Goal: Entertainment & Leisure: Consume media (video, audio)

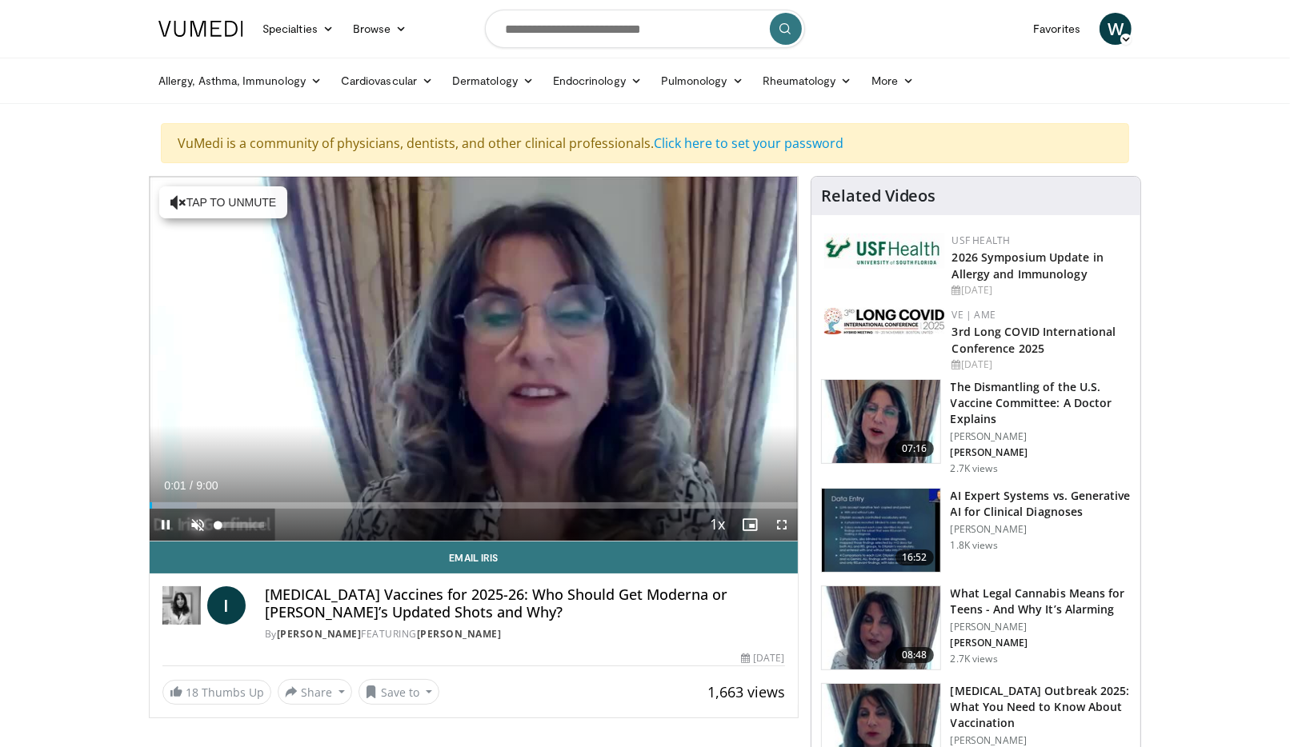
click at [198, 522] on span "Video Player" at bounding box center [198, 525] width 32 height 32
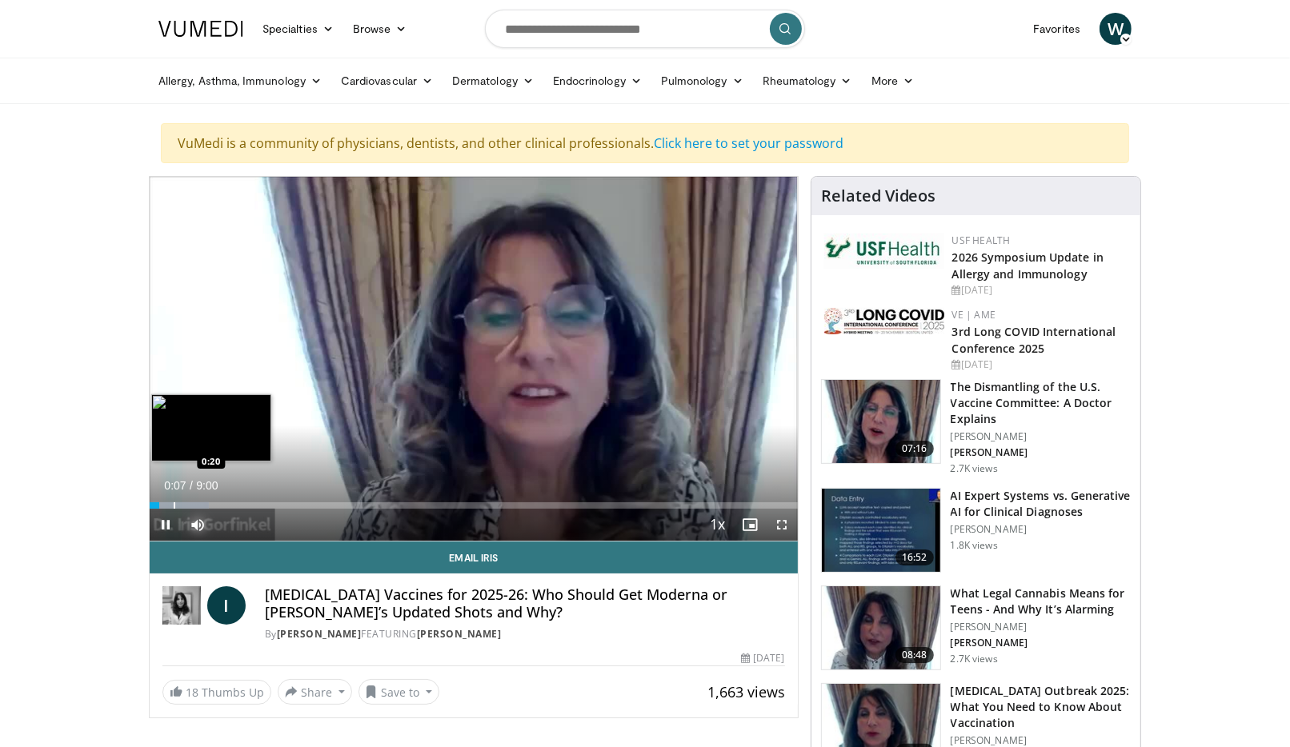
click at [174, 505] on div "Progress Bar" at bounding box center [175, 506] width 2 height 6
click at [190, 503] on div "Progress Bar" at bounding box center [191, 506] width 2 height 6
click at [208, 503] on div "Progress Bar" at bounding box center [209, 506] width 2 height 6
click at [227, 503] on div "Progress Bar" at bounding box center [228, 506] width 2 height 6
click at [242, 503] on div "Progress Bar" at bounding box center [243, 506] width 2 height 6
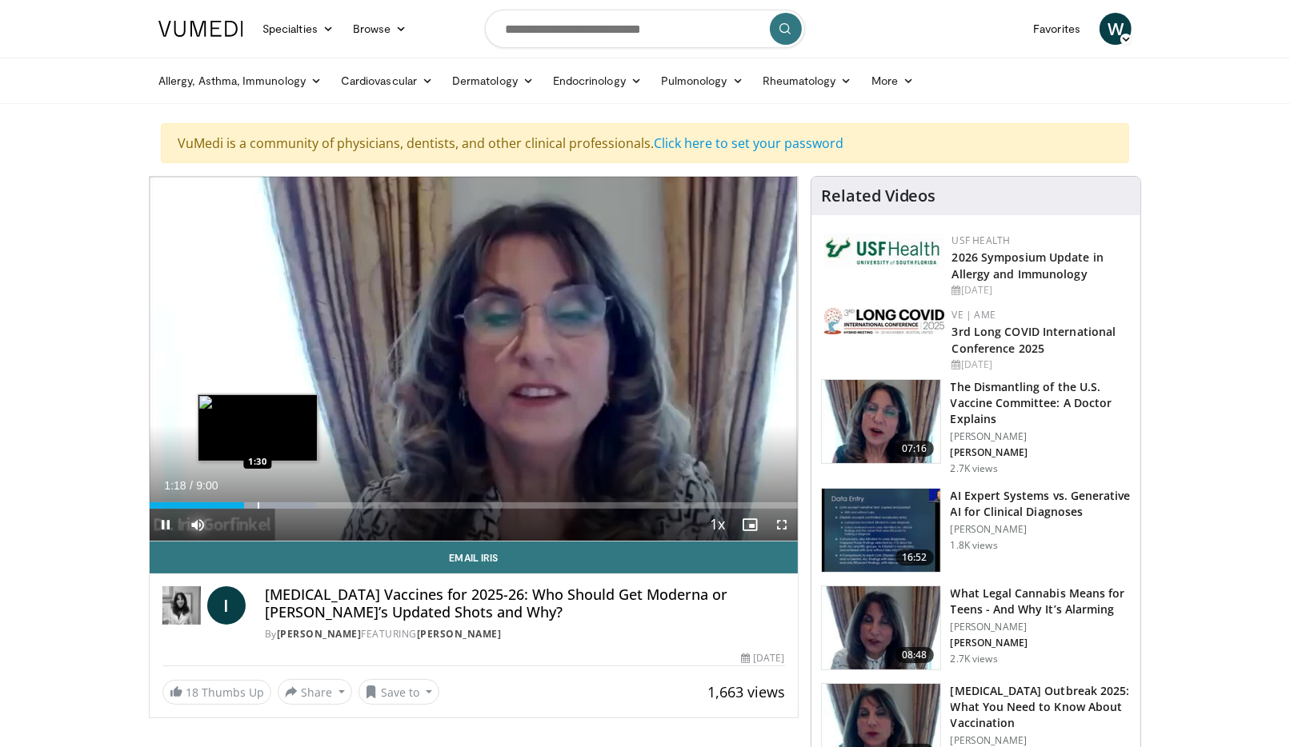
click at [258, 503] on div "Progress Bar" at bounding box center [259, 506] width 2 height 6
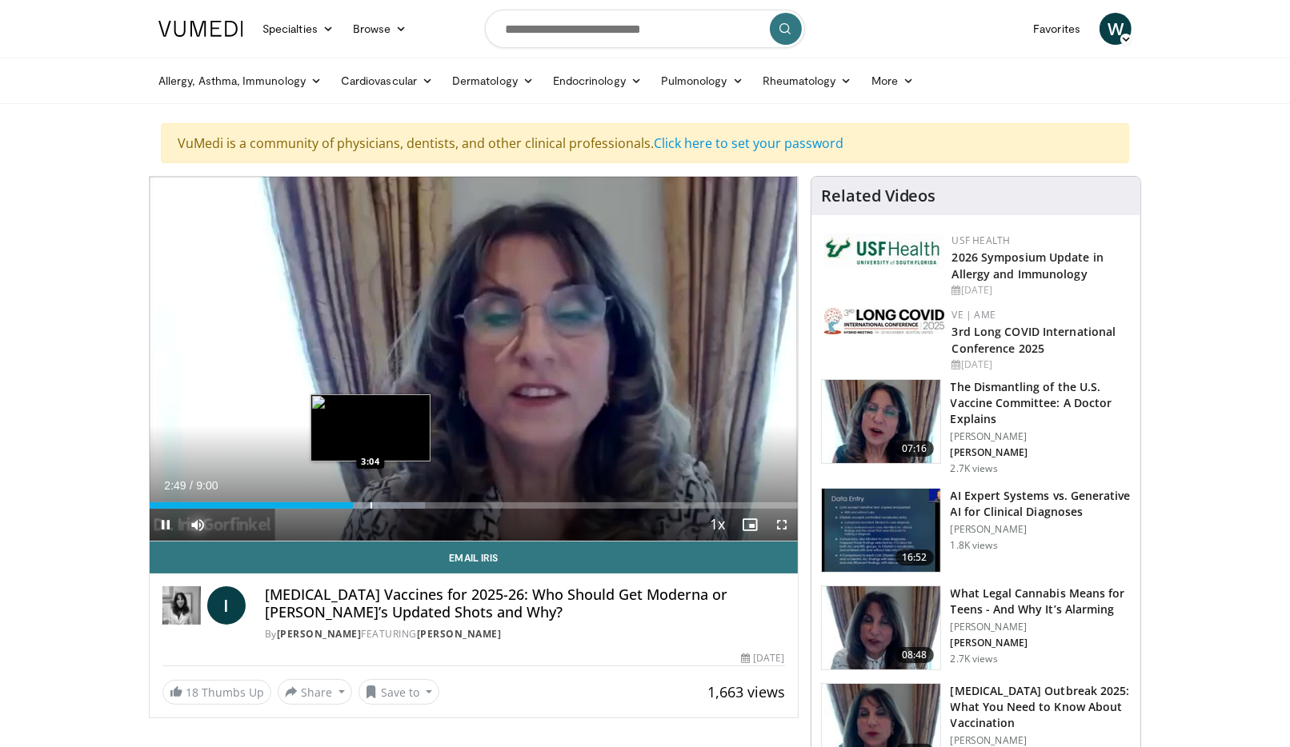
click at [371, 503] on div "Progress Bar" at bounding box center [372, 506] width 2 height 6
click at [389, 503] on div "Progress Bar" at bounding box center [390, 506] width 2 height 6
click at [404, 503] on div "Loaded : 49.52% 3:20 3:32" at bounding box center [474, 506] width 648 height 6
click at [419, 503] on div "Progress Bar" at bounding box center [420, 506] width 2 height 6
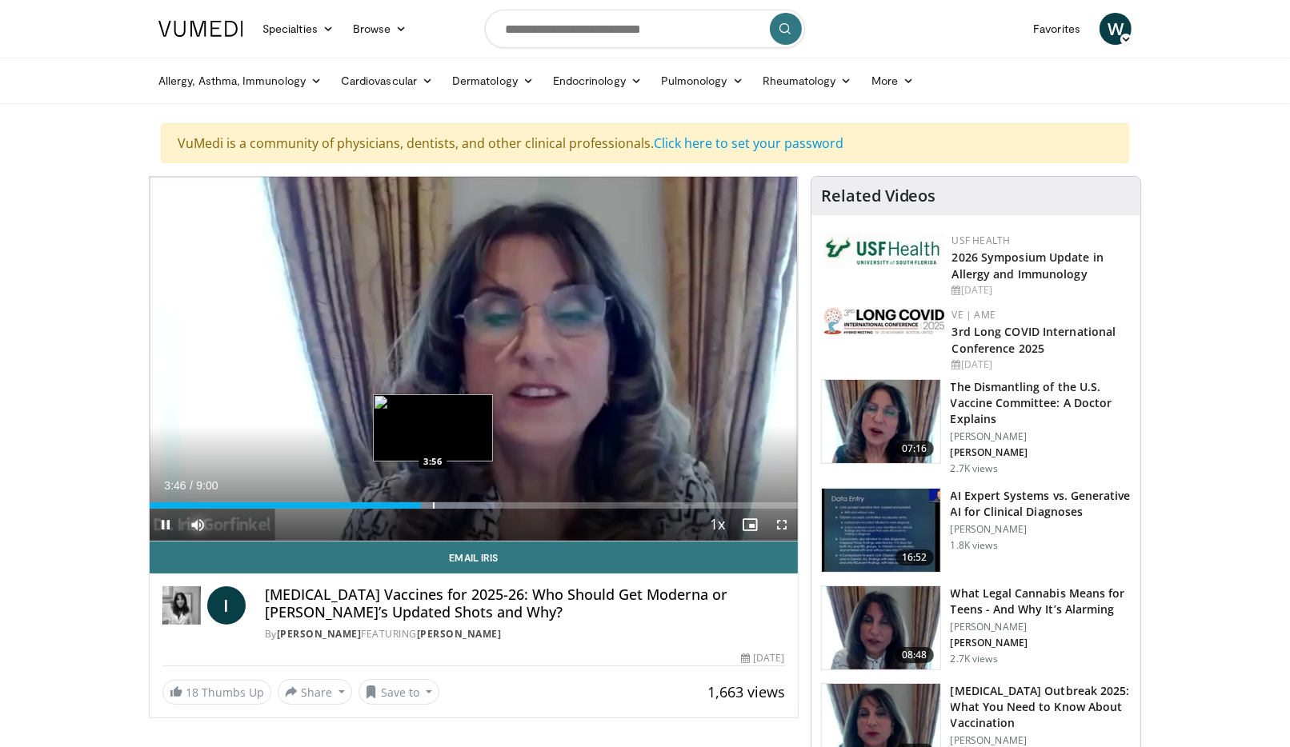
click at [433, 499] on div "Loaded : 53.18% 3:46 3:56" at bounding box center [474, 501] width 648 height 15
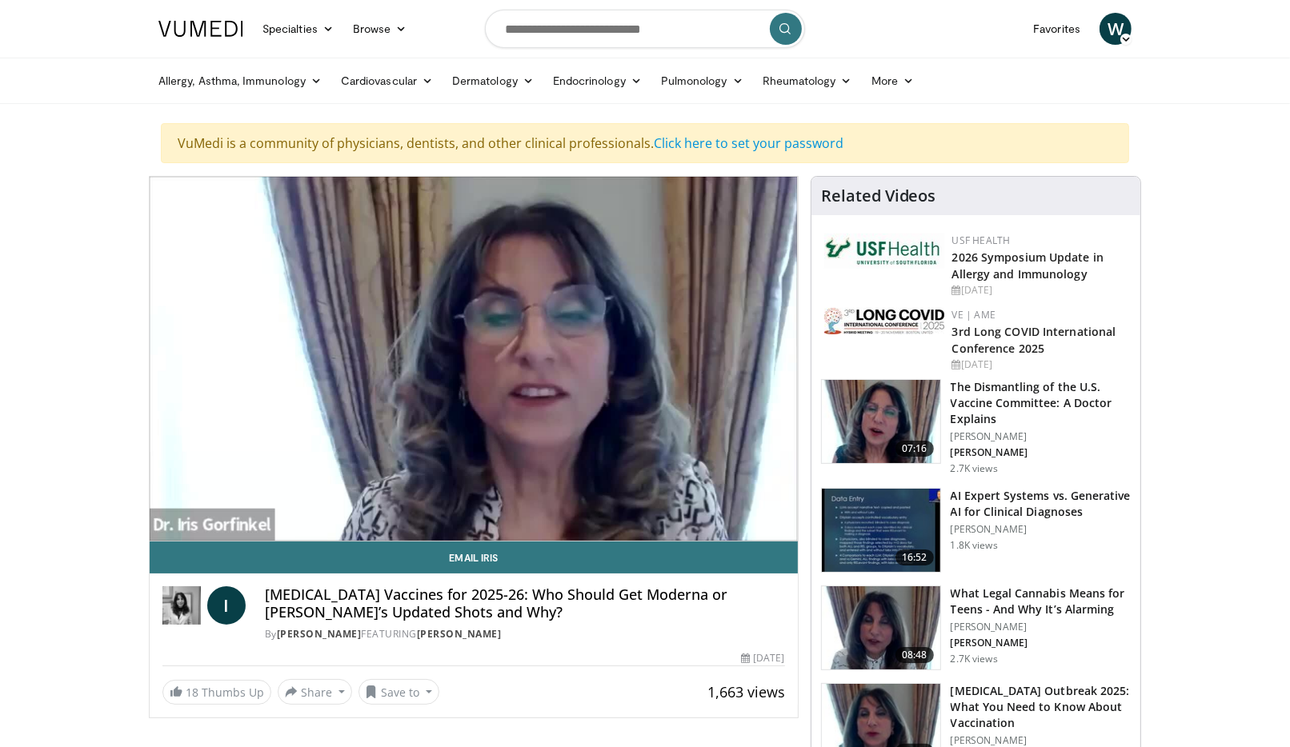
click at [511, 500] on div "10 seconds Tap to unmute" at bounding box center [474, 359] width 648 height 364
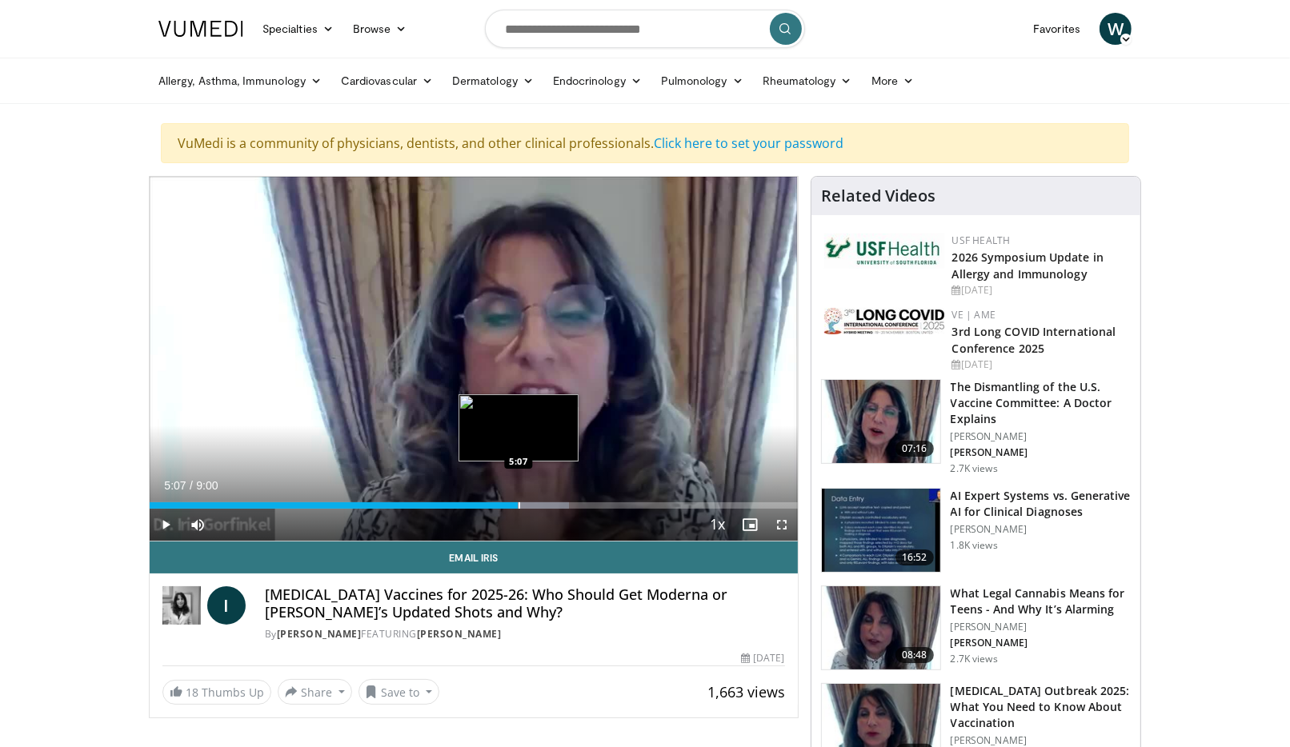
click at [518, 499] on div "Loaded : 64.72% 5:06 5:07" at bounding box center [474, 501] width 648 height 15
click at [168, 519] on span "Video Player" at bounding box center [166, 525] width 32 height 32
click at [539, 499] on div "Loaded : 68.42% 5:10 5:24" at bounding box center [474, 501] width 648 height 15
click at [559, 503] on div "Progress Bar" at bounding box center [558, 506] width 109 height 6
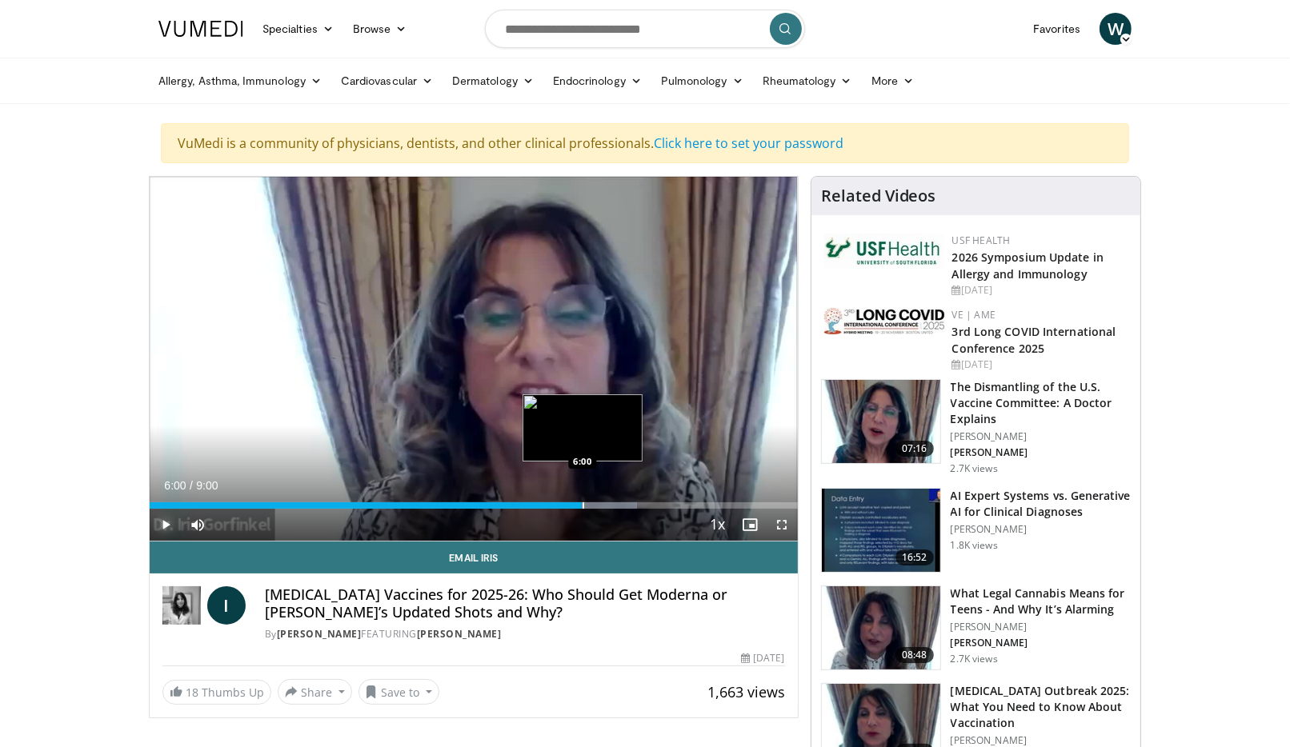
click at [582, 499] on div "Loaded : 75.20% 6:00 6:00" at bounding box center [474, 501] width 648 height 15
click at [607, 503] on div "Loaded : 78.87% 6:21 6:19" at bounding box center [474, 506] width 648 height 6
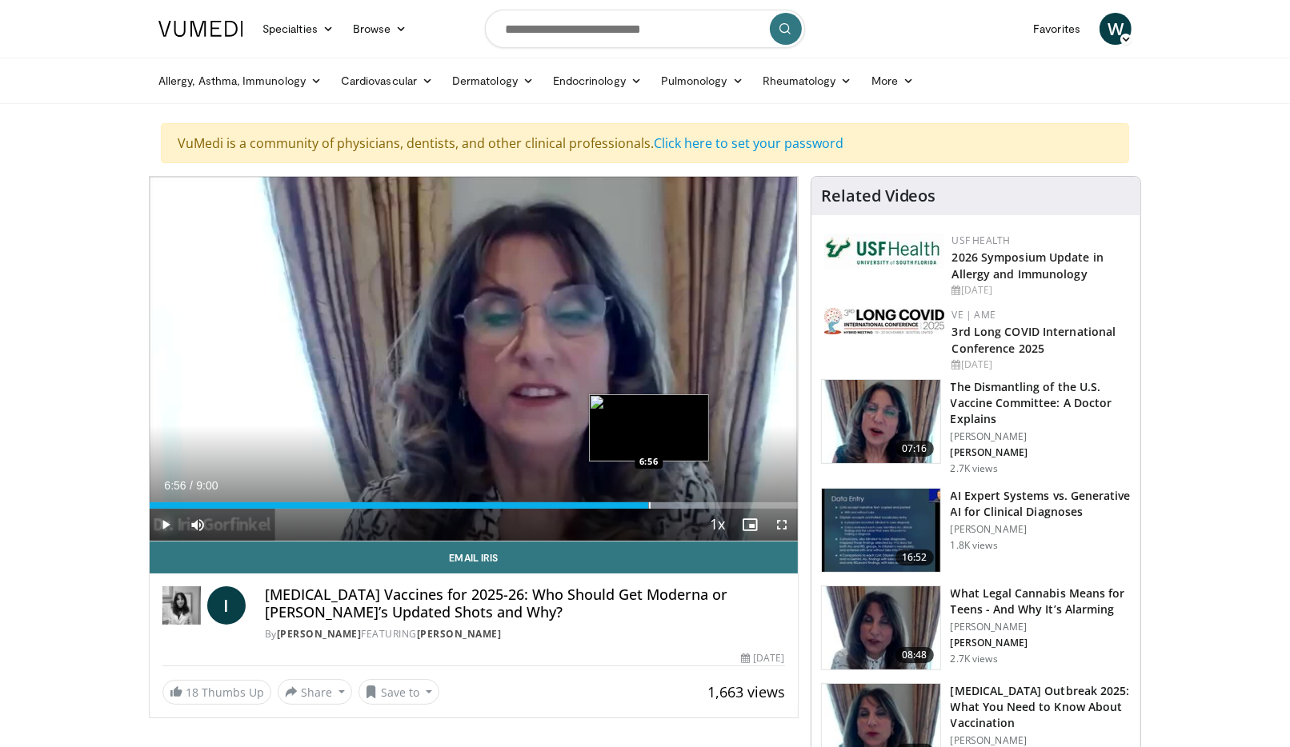
click at [649, 503] on div "Progress Bar" at bounding box center [650, 506] width 2 height 6
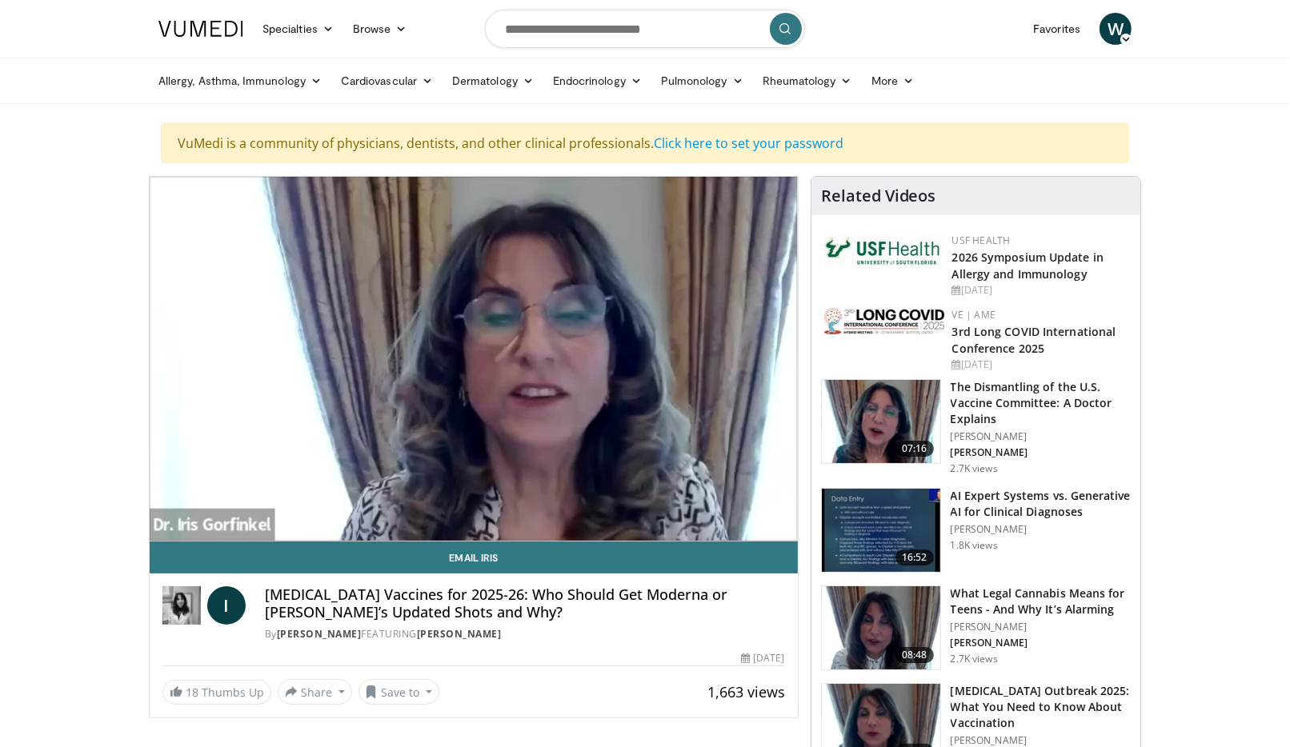
click at [666, 503] on video-js "**********" at bounding box center [474, 359] width 648 height 365
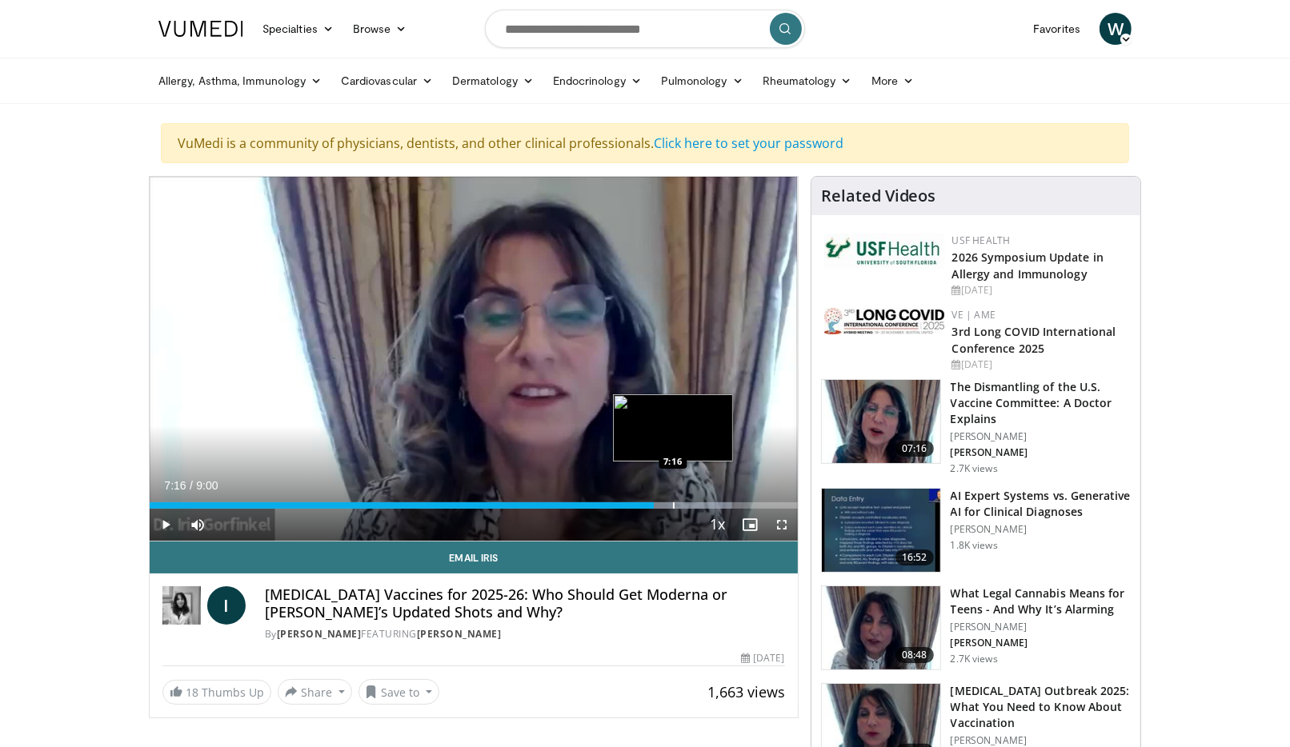
click at [673, 503] on div "Progress Bar" at bounding box center [674, 506] width 2 height 6
click at [695, 503] on div "Progress Bar" at bounding box center [696, 506] width 2 height 6
click at [721, 503] on div "Progress Bar" at bounding box center [722, 506] width 2 height 6
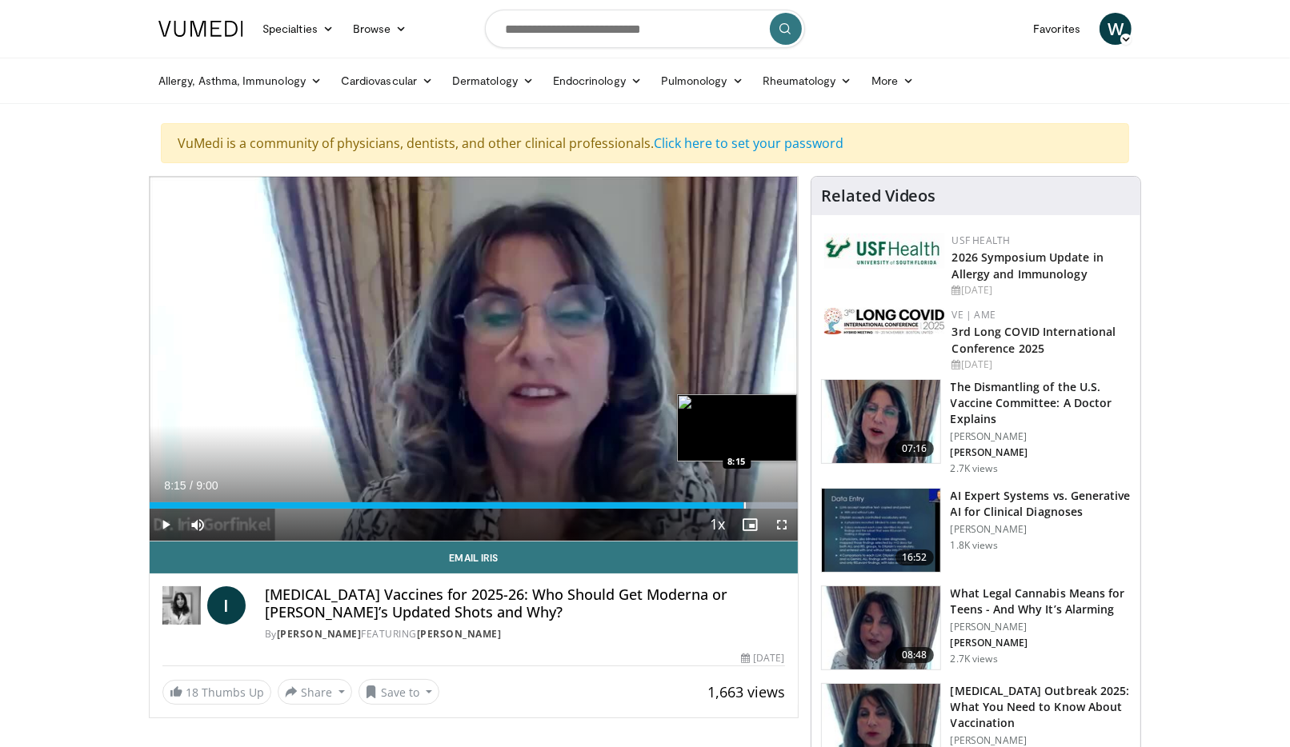
click at [744, 503] on div "Progress Bar" at bounding box center [745, 506] width 2 height 6
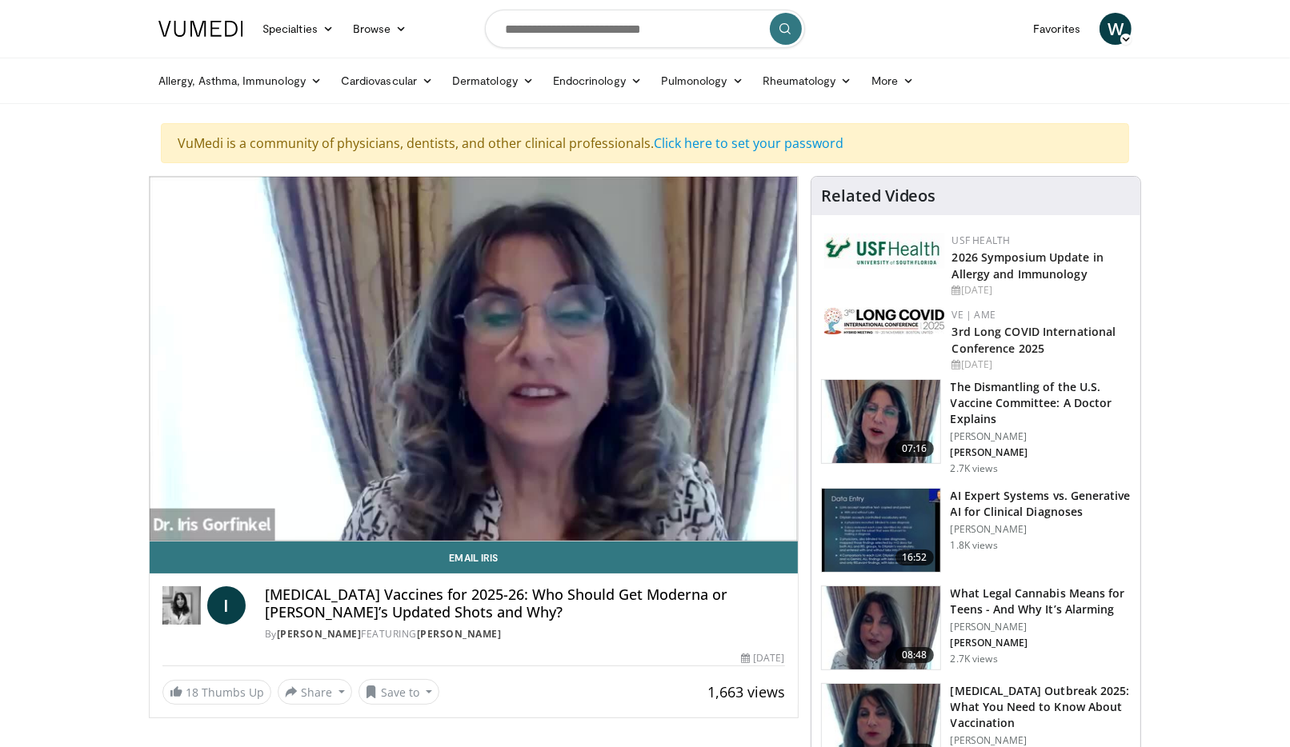
click at [761, 501] on video-js "**********" at bounding box center [474, 359] width 648 height 365
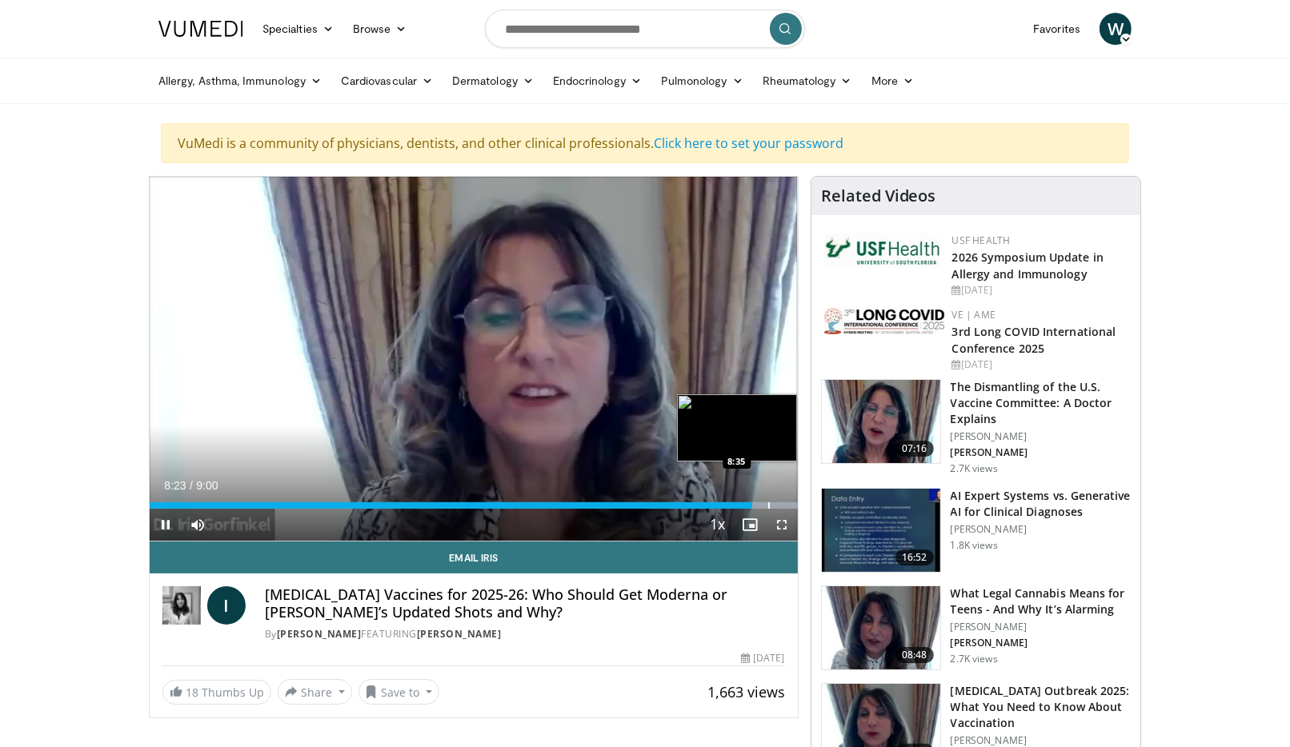
click at [768, 503] on div "Progress Bar" at bounding box center [769, 506] width 2 height 6
click at [783, 503] on div "Loaded : 100.00% 8:49 8:49" at bounding box center [474, 506] width 648 height 6
click at [162, 520] on span "Video Player" at bounding box center [166, 525] width 32 height 32
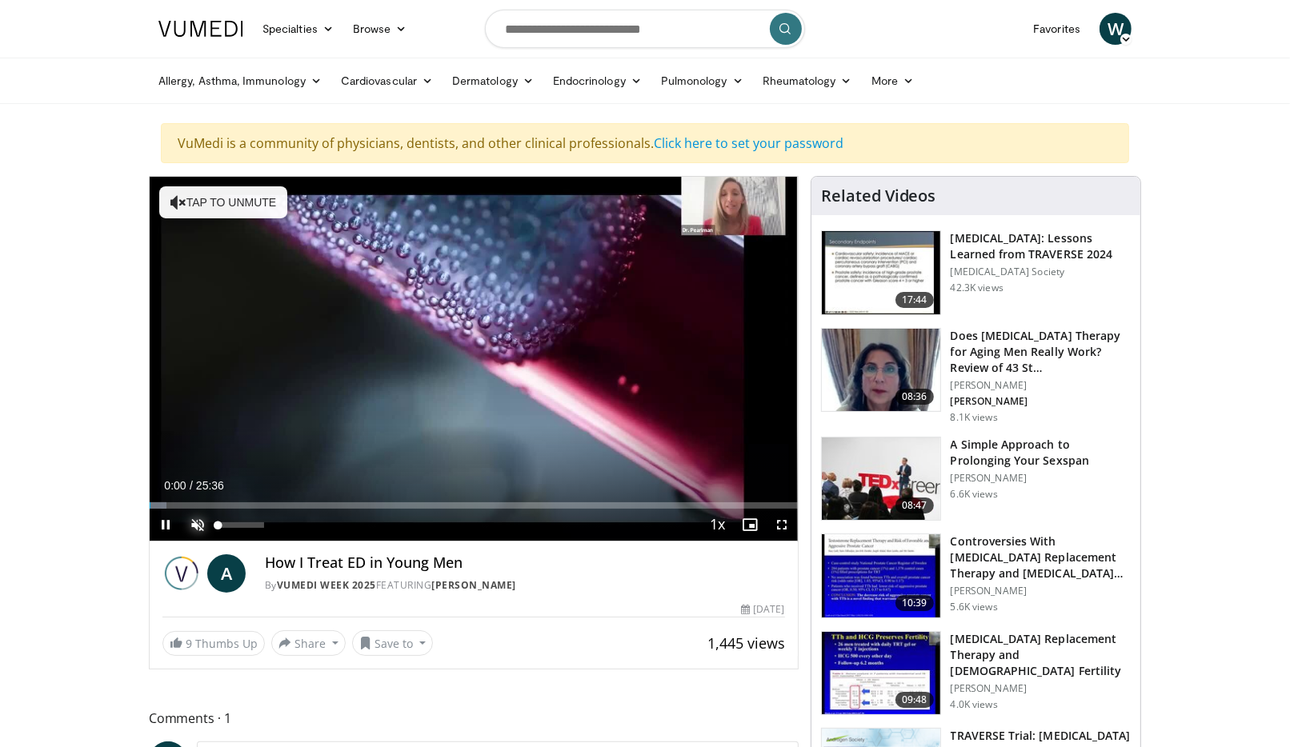
click at [198, 523] on span "Video Player" at bounding box center [198, 525] width 32 height 32
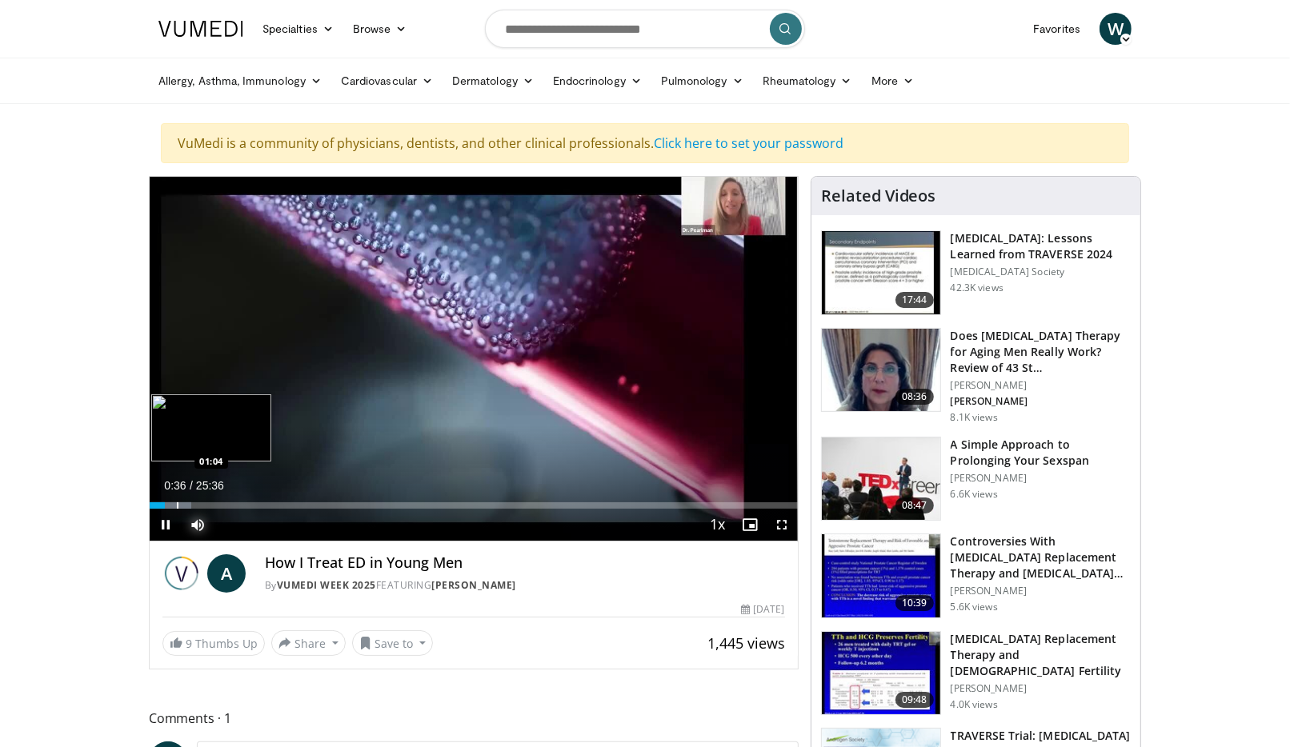
click at [177, 503] on div "Progress Bar" at bounding box center [178, 506] width 2 height 6
click at [194, 503] on div "Progress Bar" at bounding box center [187, 506] width 41 height 6
click at [212, 499] on div "Loaded : 11.07% 01:49 02:29" at bounding box center [474, 501] width 648 height 15
click at [231, 503] on div "Progress Bar" at bounding box center [232, 506] width 2 height 6
click at [249, 503] on div "Progress Bar" at bounding box center [250, 506] width 2 height 6
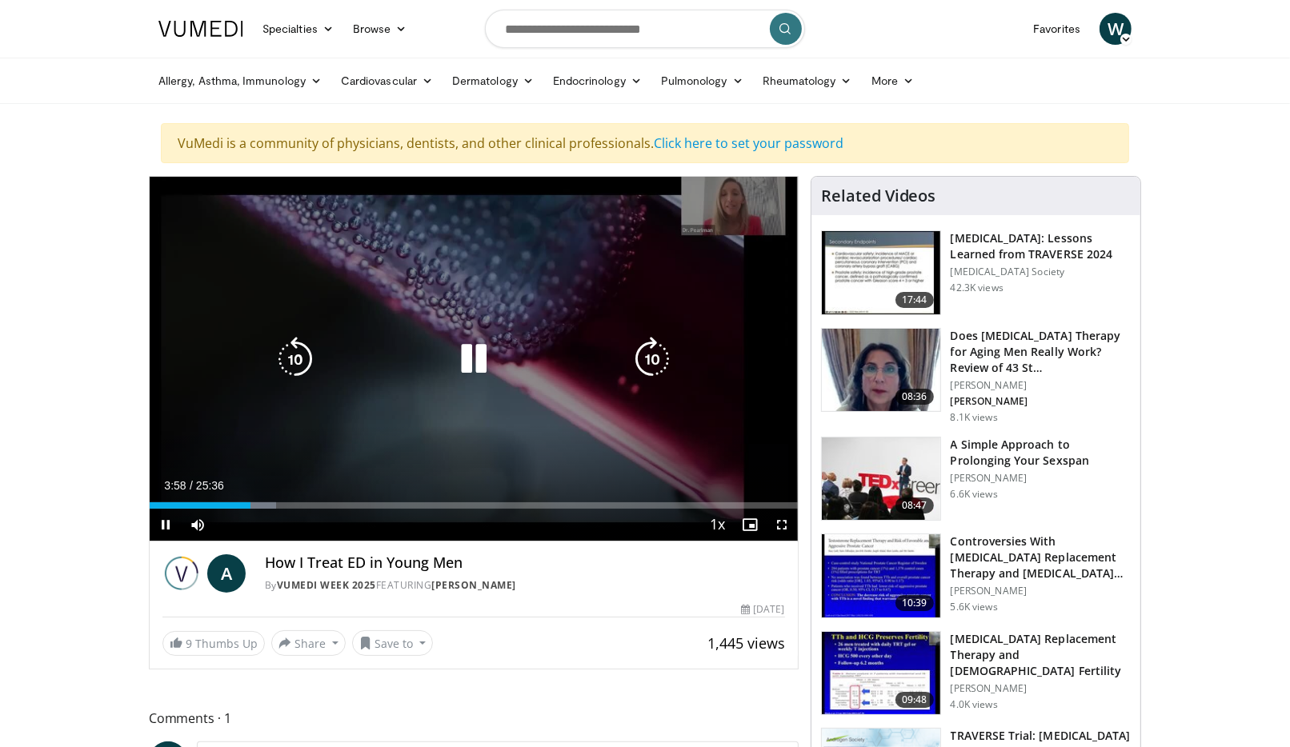
click at [266, 503] on video-js "**********" at bounding box center [474, 359] width 648 height 365
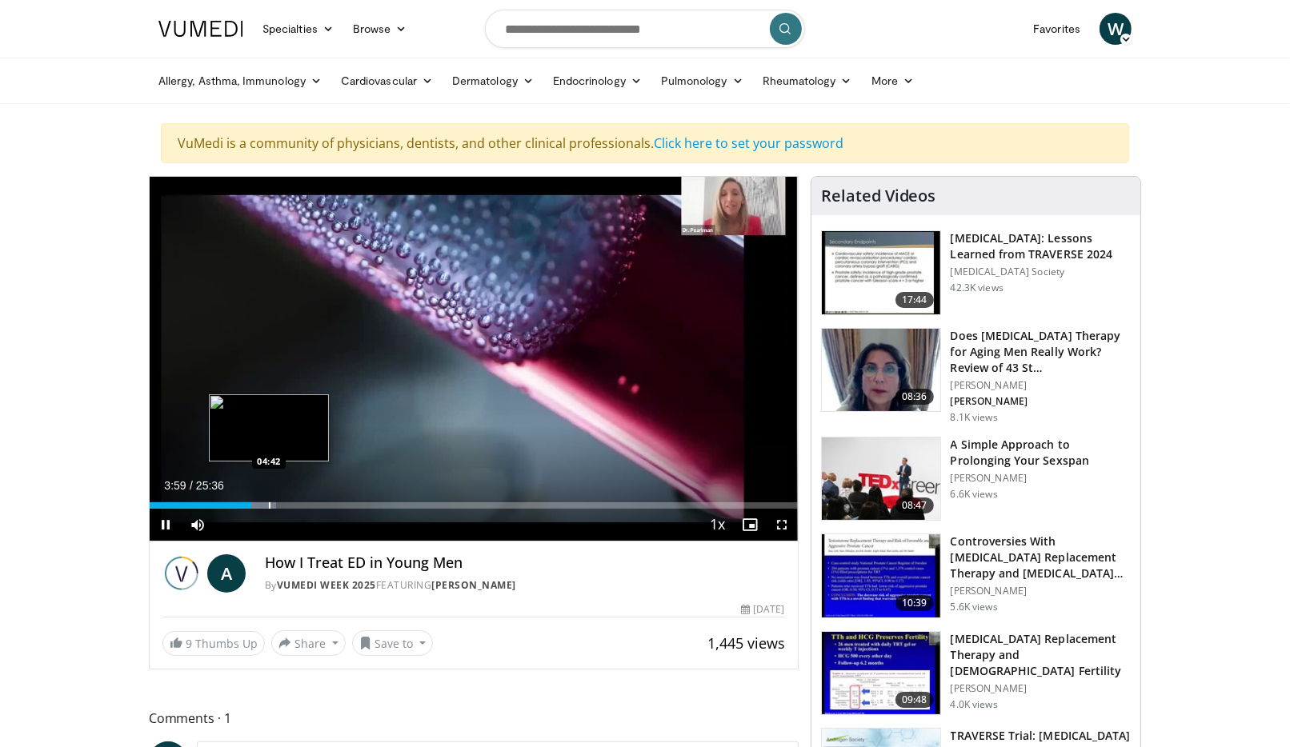
click at [269, 504] on div "Progress Bar" at bounding box center [270, 506] width 2 height 6
click at [288, 504] on div "Progress Bar" at bounding box center [289, 506] width 2 height 6
click at [307, 503] on div "Progress Bar" at bounding box center [308, 506] width 2 height 6
click at [329, 500] on div "Loaded : 28.41% 06:16 07:04" at bounding box center [474, 501] width 648 height 15
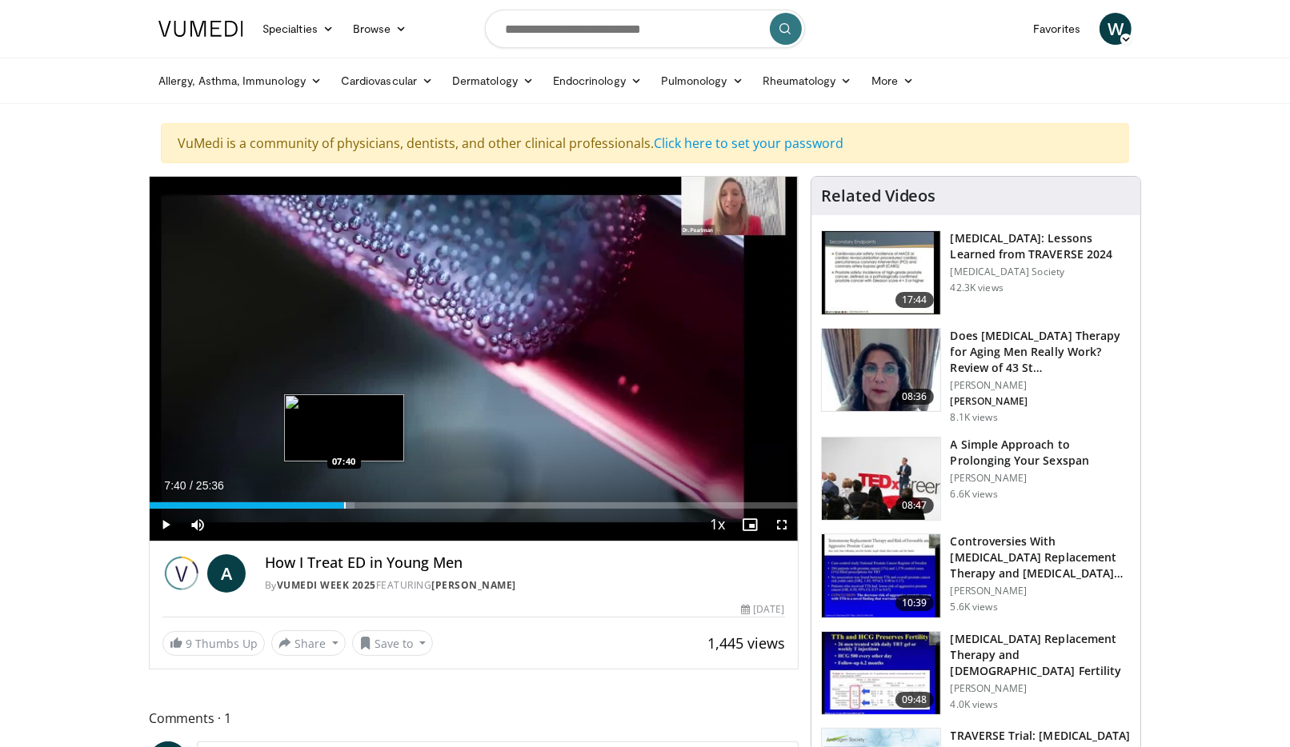
click at [344, 503] on div "Progress Bar" at bounding box center [345, 506] width 2 height 6
click at [367, 499] on div "Loaded : 34.22% 08:35 08:35" at bounding box center [474, 501] width 648 height 15
click at [389, 499] on div "Loaded : 37.76% 08:37 09:26" at bounding box center [474, 501] width 648 height 15
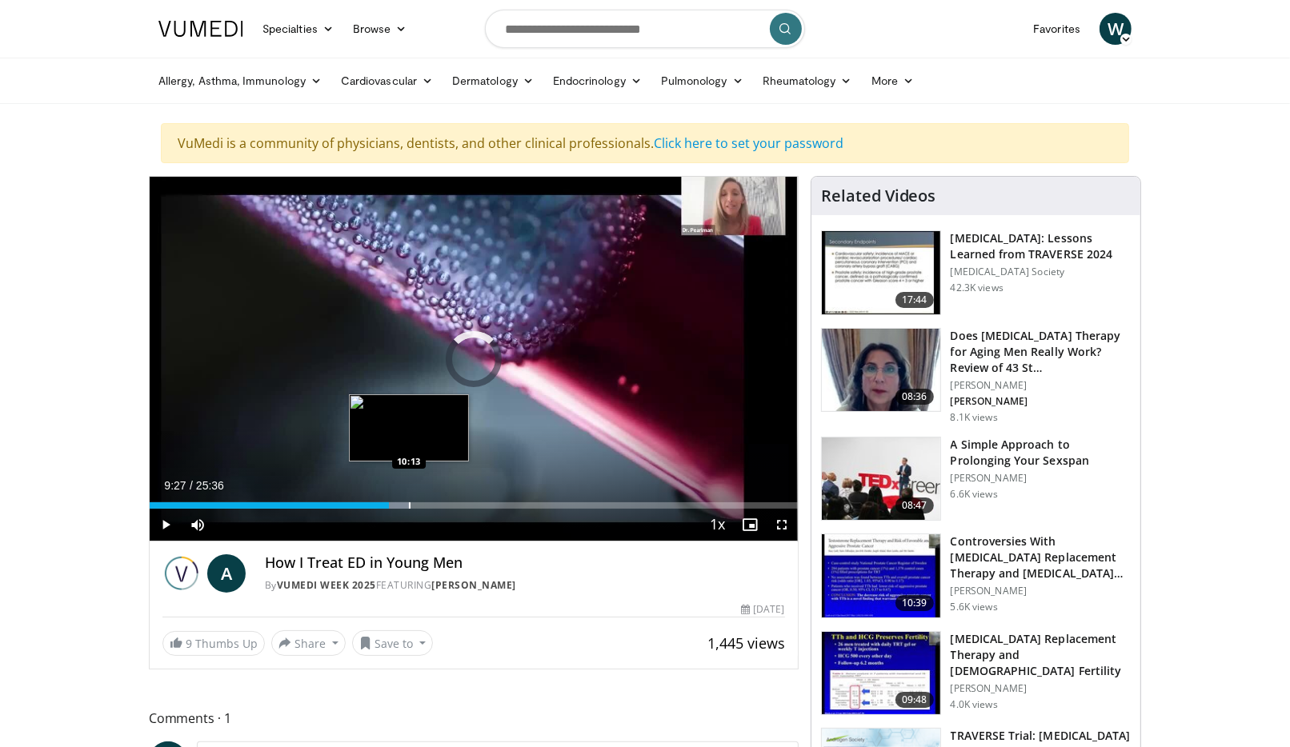
click at [409, 505] on div "Progress Bar" at bounding box center [410, 506] width 2 height 6
click at [424, 503] on div "Progress Bar" at bounding box center [425, 506] width 2 height 6
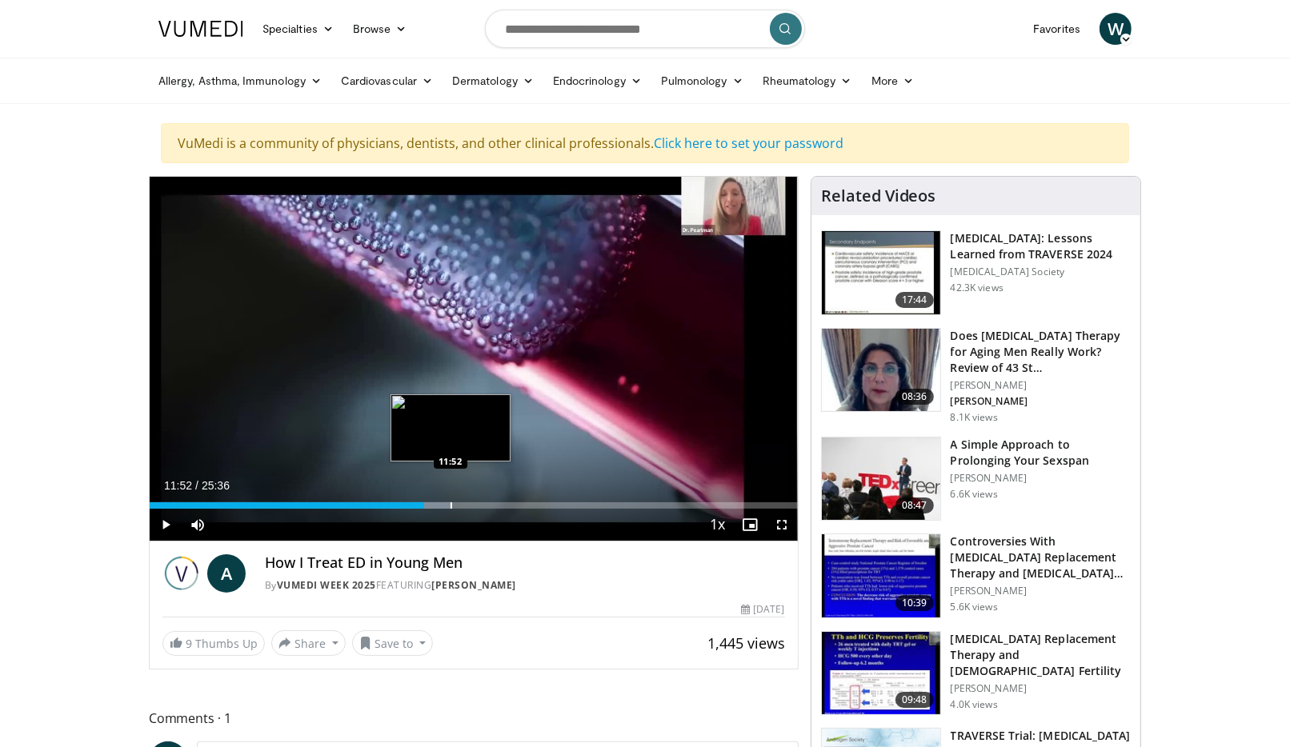
click at [451, 499] on div "Loaded : 46.49% 10:50 11:52" at bounding box center [474, 501] width 648 height 15
click at [468, 503] on div "Progress Bar" at bounding box center [469, 506] width 2 height 6
click at [483, 503] on div "Progress Bar" at bounding box center [476, 506] width 40 height 6
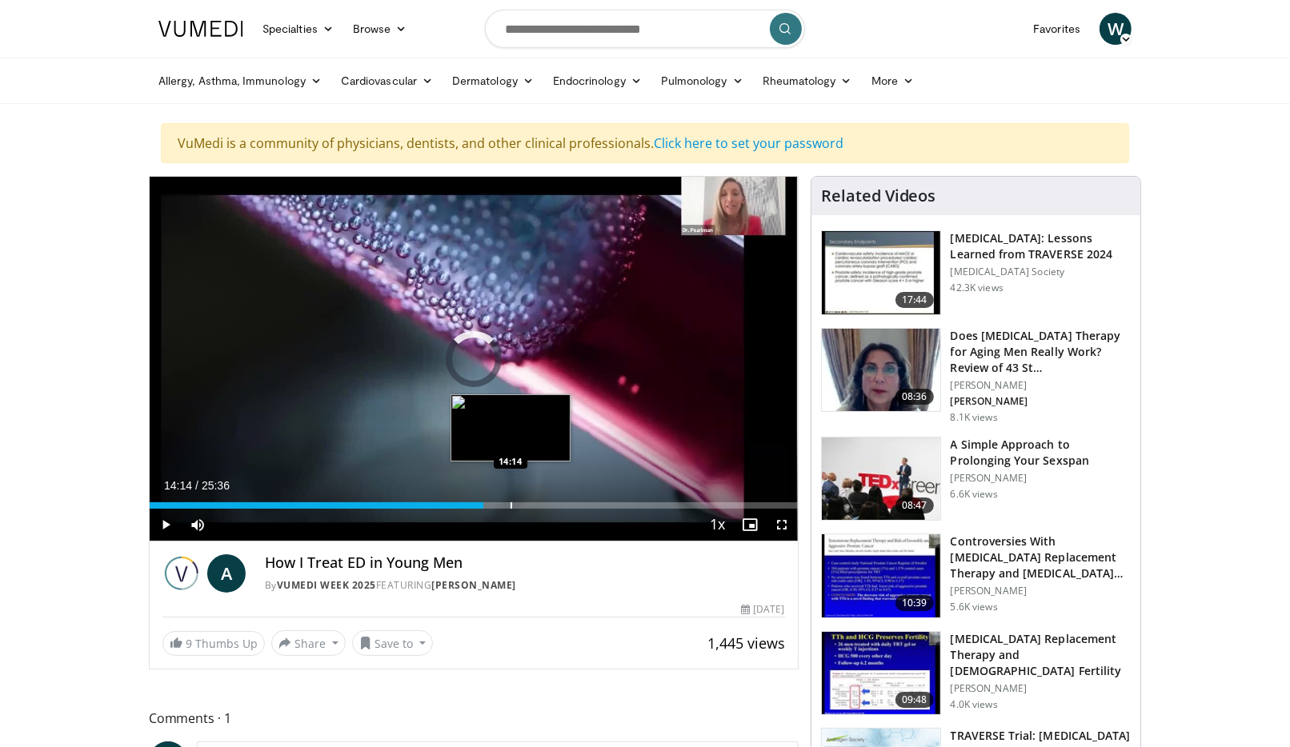
click at [511, 503] on div "Progress Bar" at bounding box center [512, 506] width 2 height 6
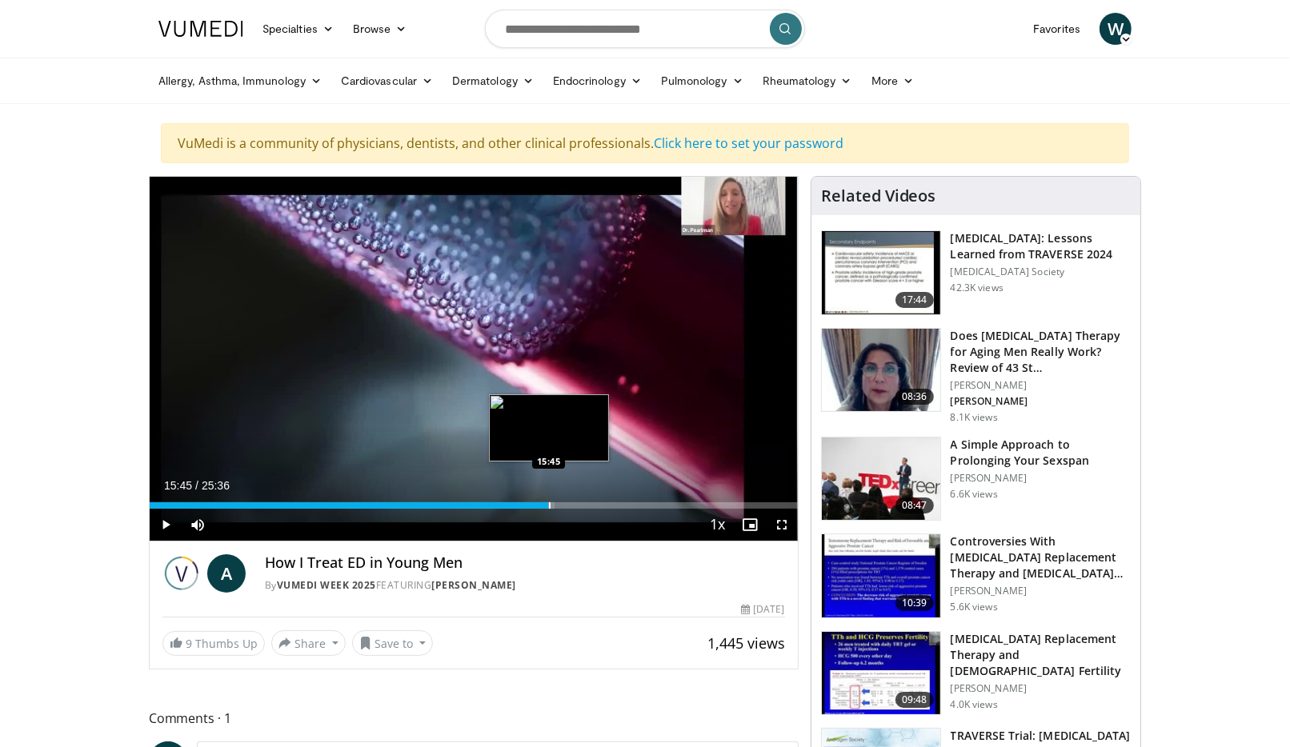
click at [549, 503] on div "Progress Bar" at bounding box center [550, 506] width 2 height 6
click at [571, 505] on div "Progress Bar" at bounding box center [572, 506] width 2 height 6
click at [593, 499] on div "Loaded : 69.65% 16:42 17:31" at bounding box center [474, 501] width 648 height 15
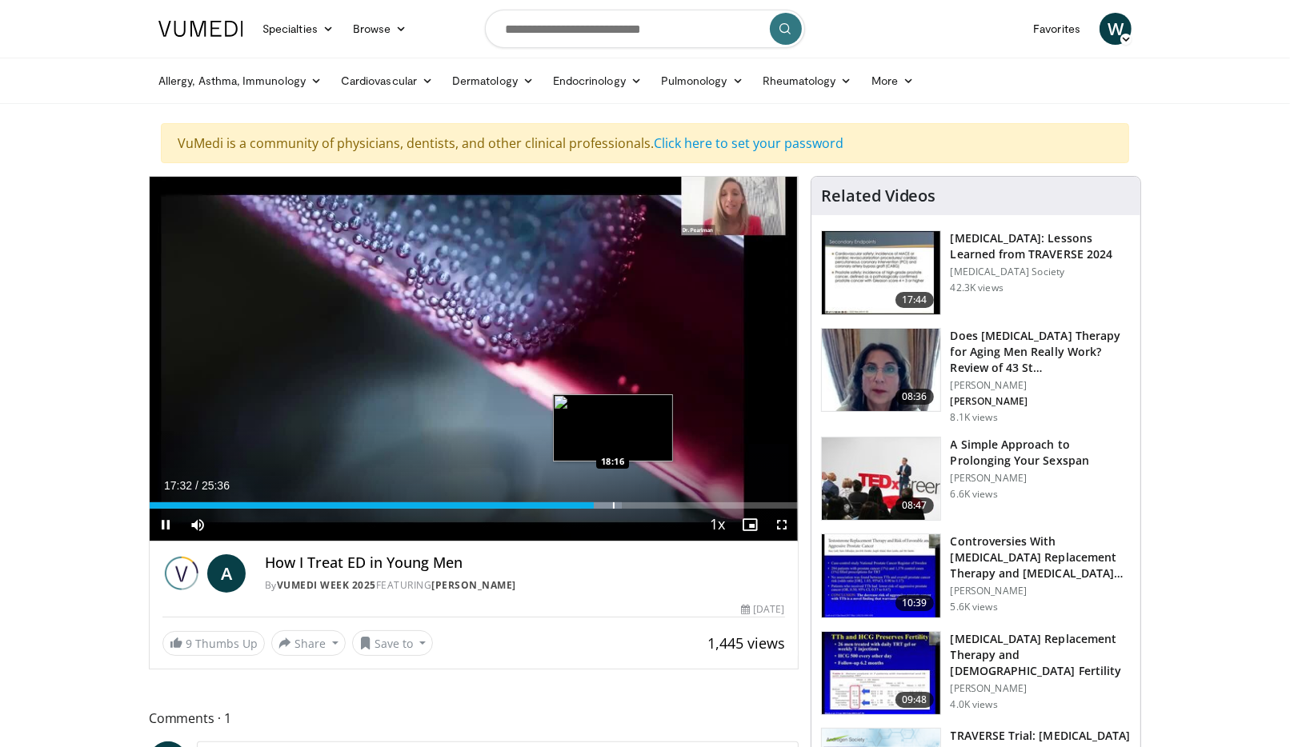
click at [613, 503] on div "Progress Bar" at bounding box center [614, 506] width 2 height 6
click at [635, 503] on div "Progress Bar" at bounding box center [636, 506] width 2 height 6
click at [658, 503] on div "Progress Bar" at bounding box center [659, 506] width 2 height 6
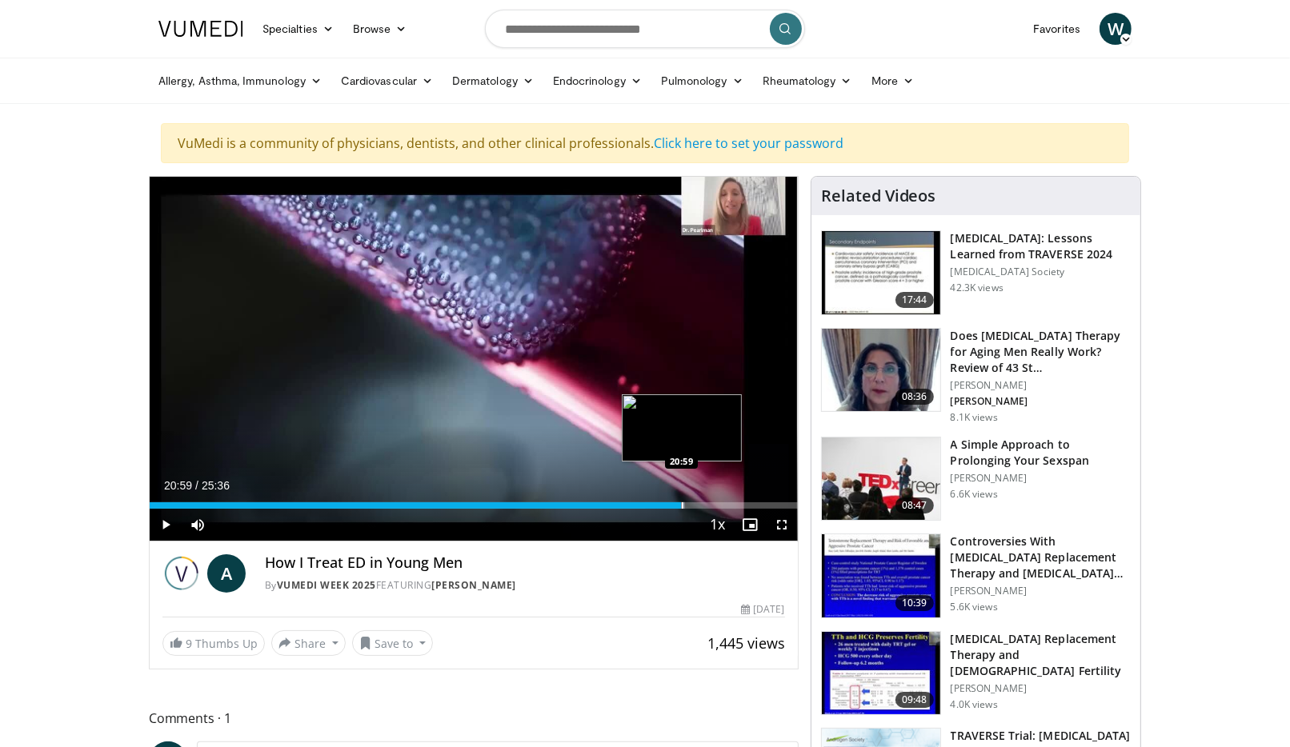
click at [682, 505] on div "Progress Bar" at bounding box center [683, 506] width 2 height 6
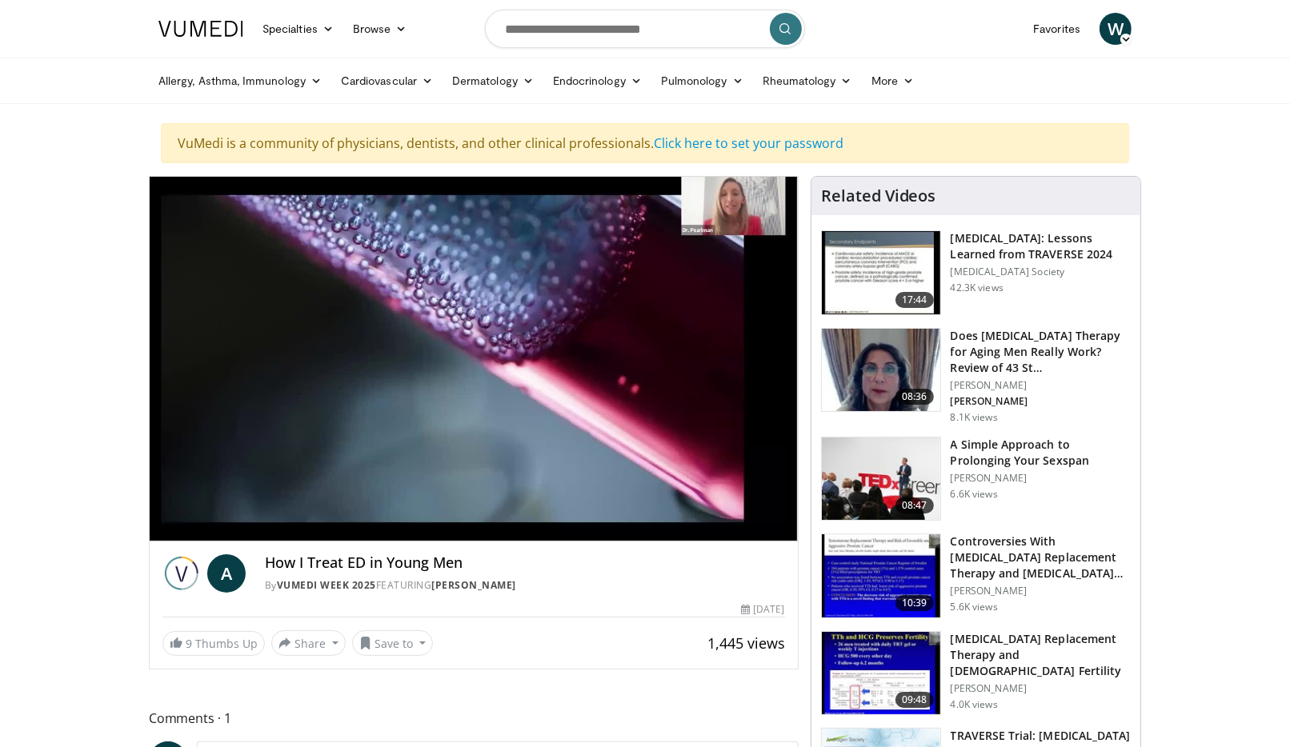
click at [697, 503] on video-js "**********" at bounding box center [474, 359] width 648 height 365
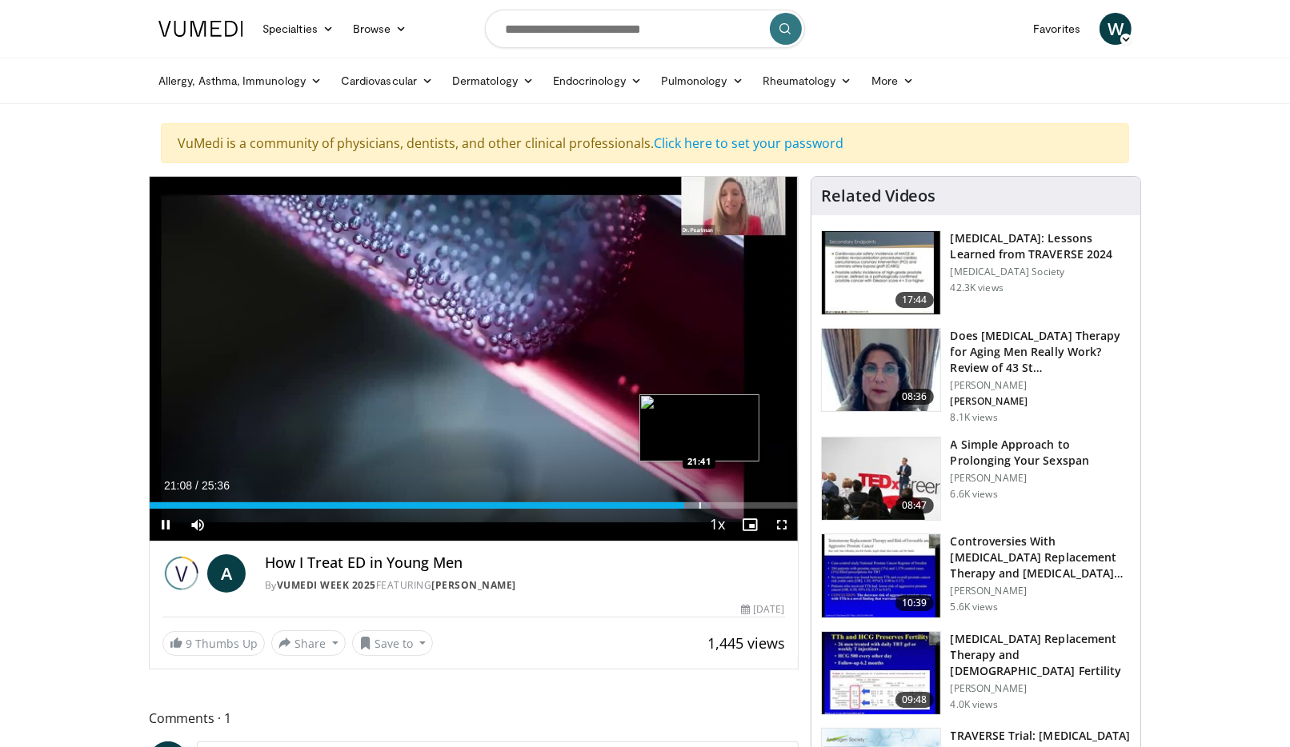
click at [699, 503] on div "Progress Bar" at bounding box center [700, 506] width 2 height 6
click at [723, 499] on div "Loaded : 89.18% 21:49 22:36" at bounding box center [474, 501] width 648 height 15
click at [743, 503] on div "Progress Bar" at bounding box center [744, 506] width 2 height 6
click at [762, 503] on div "Progress Bar" at bounding box center [763, 506] width 2 height 6
click at [779, 503] on div "Progress Bar" at bounding box center [780, 506] width 2 height 6
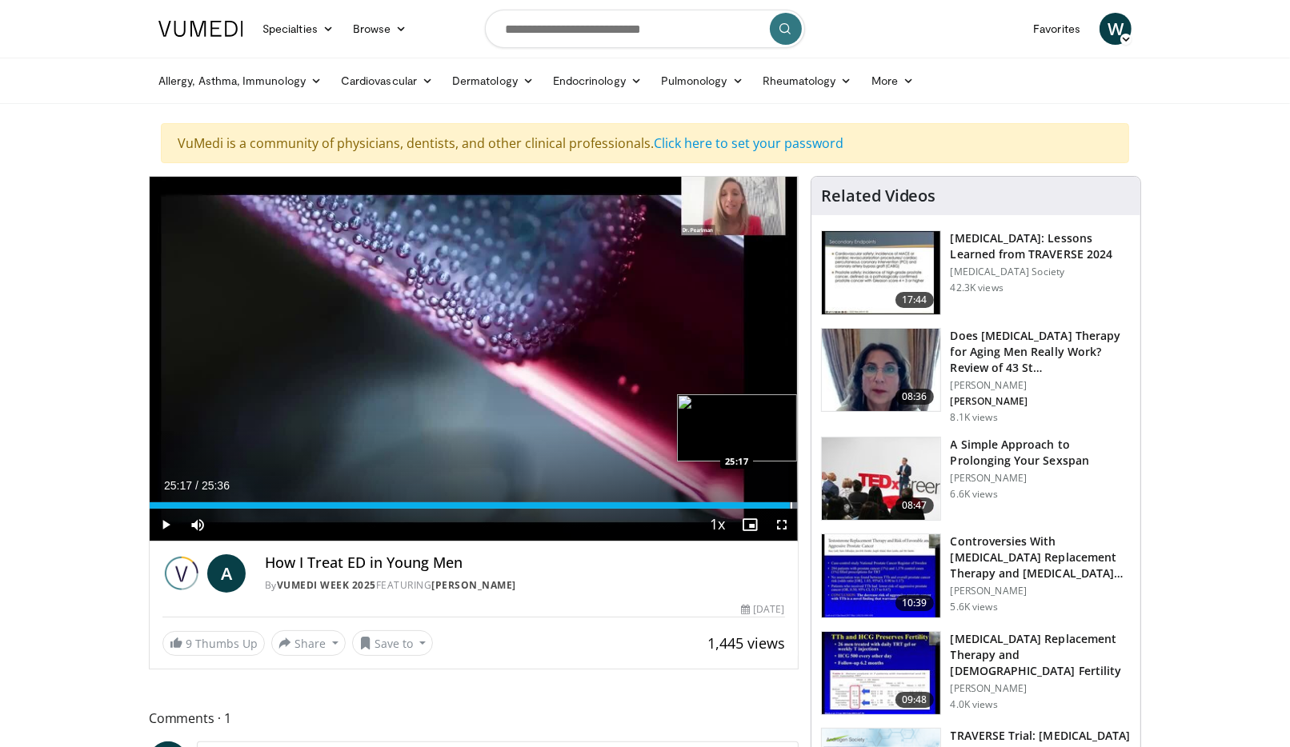
click at [791, 503] on div "Progress Bar" at bounding box center [792, 506] width 2 height 6
click at [167, 520] on span "Video Player" at bounding box center [166, 525] width 32 height 32
